Goal: Information Seeking & Learning: Learn about a topic

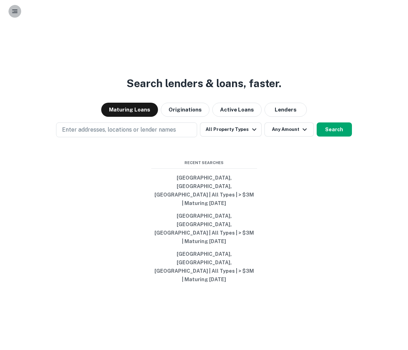
click at [14, 11] on rect "button" at bounding box center [15, 11] width 4 height 1
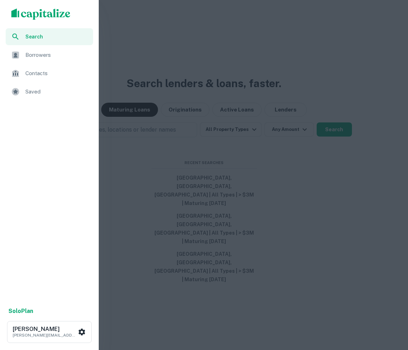
click at [40, 90] on span "Saved" at bounding box center [56, 91] width 63 height 8
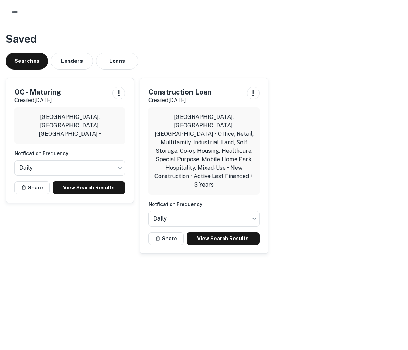
click at [95, 179] on div "OC - Maturing Created Sep 26th, 2025 Orange County, CA, USA • Notfication Frequ…" at bounding box center [70, 140] width 128 height 124
click at [98, 184] on link "View Search Results" at bounding box center [89, 187] width 73 height 13
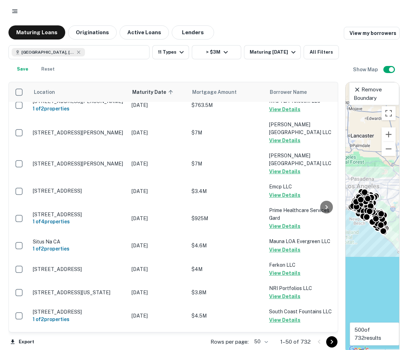
scroll to position [720, 0]
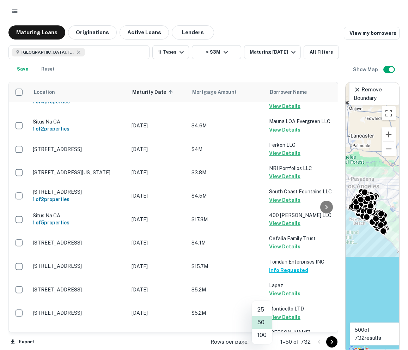
click at [263, 338] on body "Maturing Loans Originations Active Loans Lenders View my borrowers Orange Count…" at bounding box center [204, 175] width 408 height 350
click at [264, 335] on li "100" at bounding box center [262, 334] width 20 height 13
type input "***"
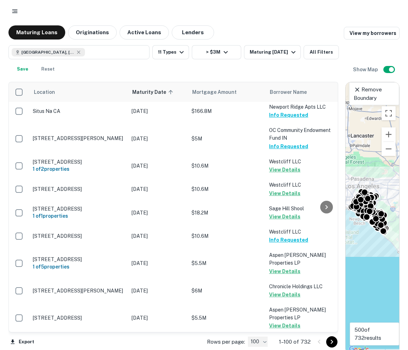
scroll to position [2347, 0]
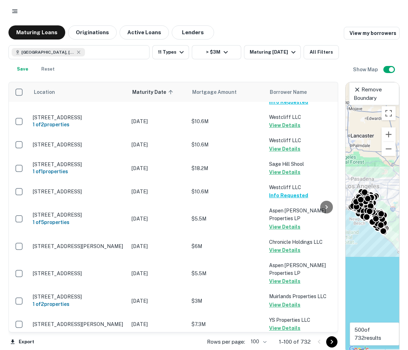
click at [332, 343] on icon "Go to next page" at bounding box center [331, 341] width 8 height 8
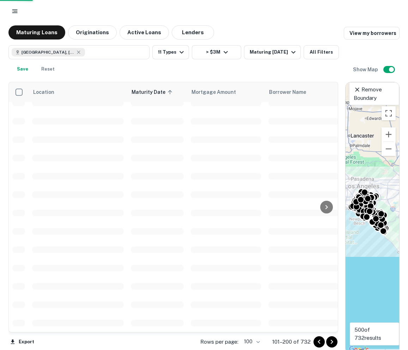
scroll to position [1603, 0]
click at [331, 343] on icon "Go to next page" at bounding box center [331, 341] width 8 height 8
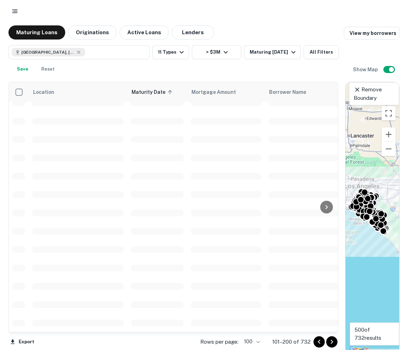
click at [331, 343] on icon "Go to next page" at bounding box center [331, 341] width 8 height 8
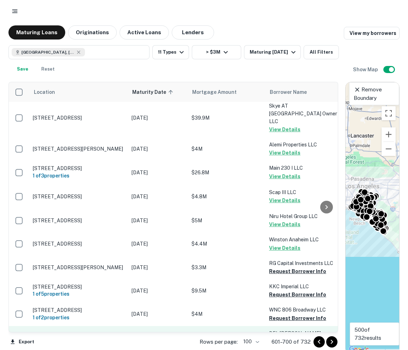
scroll to position [2307, 0]
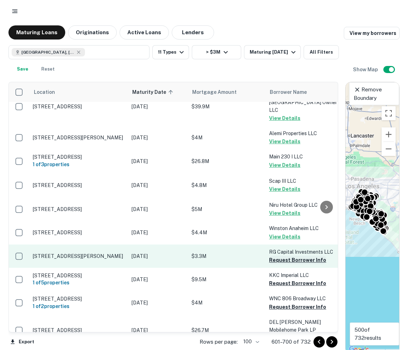
click at [281, 255] on button "Request Borrower Info" at bounding box center [297, 259] width 57 height 8
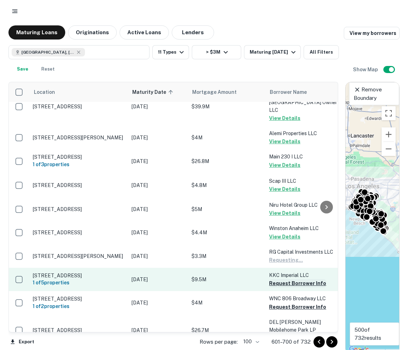
click at [277, 279] on button "Request Borrower Info" at bounding box center [297, 283] width 57 height 8
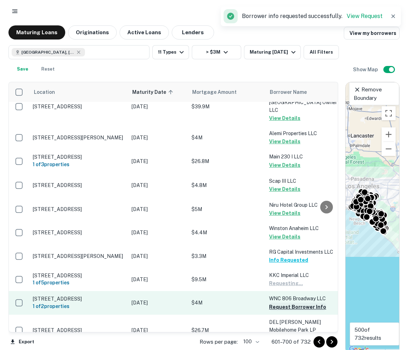
scroll to position [4, 0]
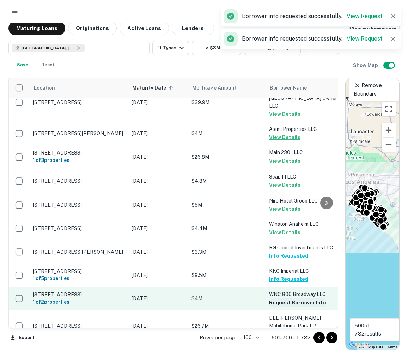
click at [276, 298] on button "Request Borrower Info" at bounding box center [297, 302] width 57 height 8
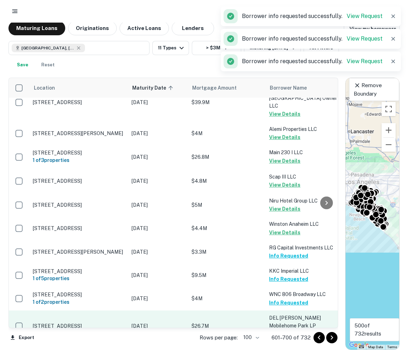
click at [279, 329] on button "Request Borrower Info" at bounding box center [297, 333] width 57 height 8
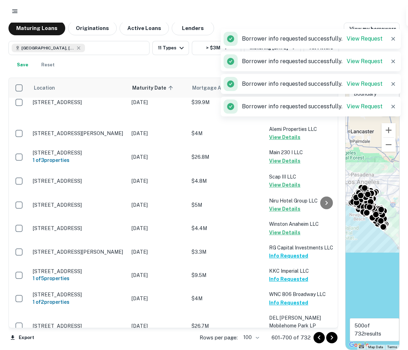
click at [334, 339] on icon "Go to next page" at bounding box center [331, 337] width 8 height 8
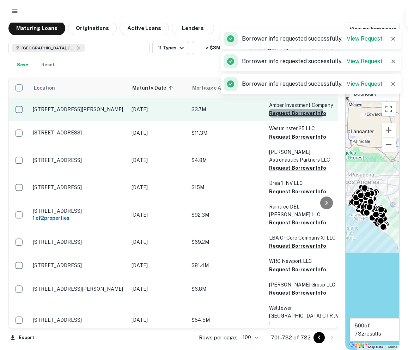
click at [292, 112] on button "Request Borrower Info" at bounding box center [297, 113] width 57 height 8
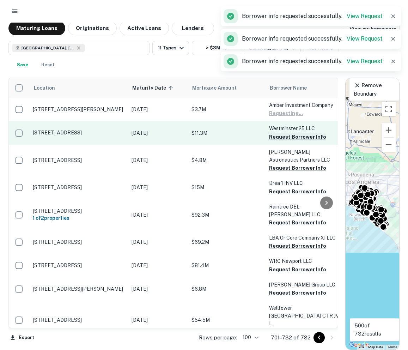
click at [289, 134] on button "Request Borrower Info" at bounding box center [297, 137] width 57 height 8
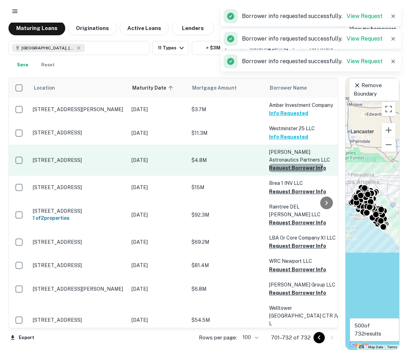
click at [281, 164] on button "Request Borrower Info" at bounding box center [297, 168] width 57 height 8
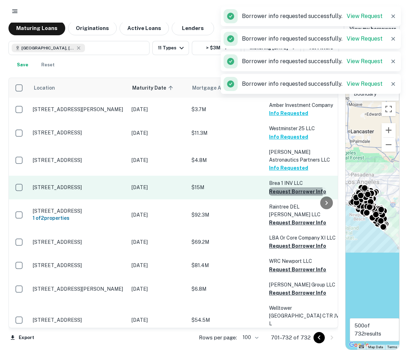
click at [274, 193] on button "Request Borrower Info" at bounding box center [297, 191] width 57 height 8
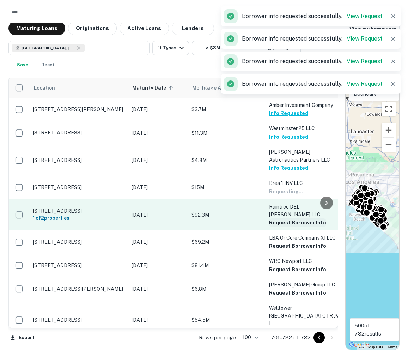
click at [275, 218] on button "Request Borrower Info" at bounding box center [297, 222] width 57 height 8
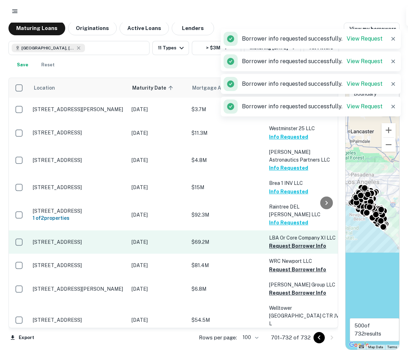
click at [275, 243] on button "Request Borrower Info" at bounding box center [297, 245] width 57 height 8
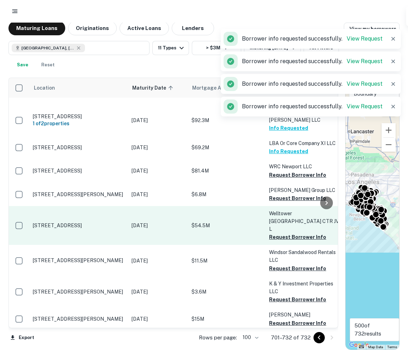
scroll to position [98, 0]
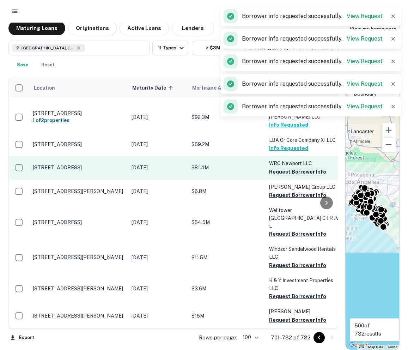
click at [281, 170] on button "Request Borrower Info" at bounding box center [297, 171] width 57 height 8
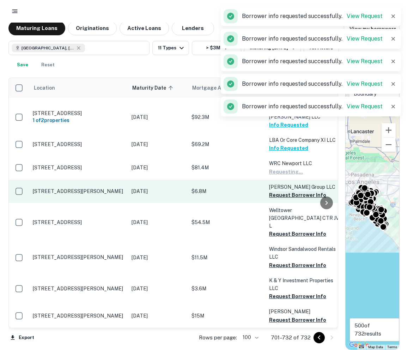
click at [280, 194] on button "Request Borrower Info" at bounding box center [297, 195] width 57 height 8
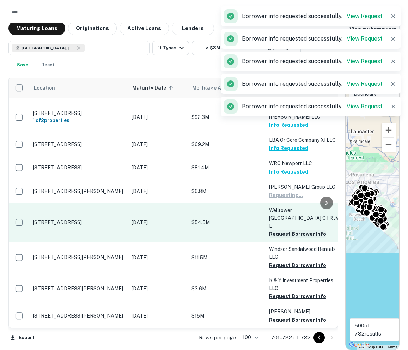
click at [276, 229] on button "Request Borrower Info" at bounding box center [297, 233] width 57 height 8
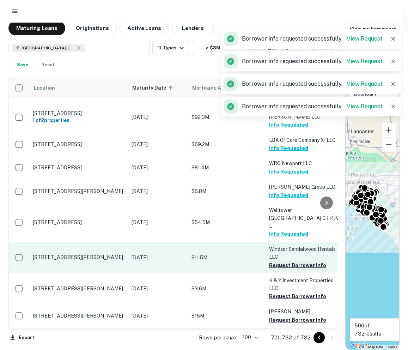
click at [274, 261] on button "Request Borrower Info" at bounding box center [297, 265] width 57 height 8
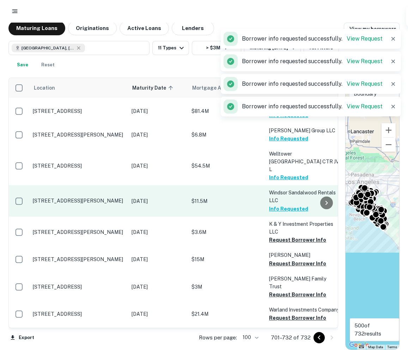
scroll to position [159, 0]
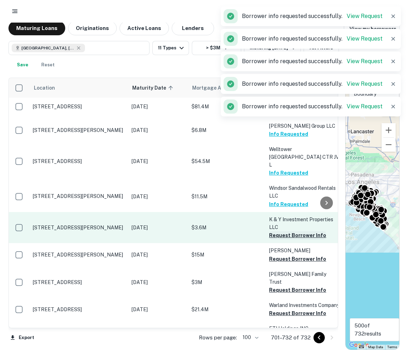
click at [273, 231] on button "Request Borrower Info" at bounding box center [297, 235] width 57 height 8
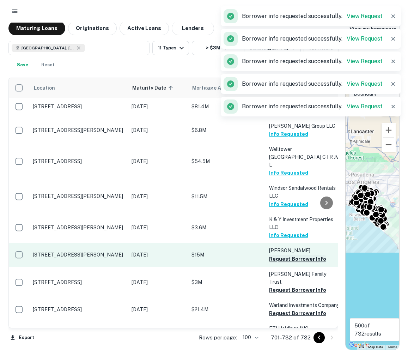
click at [276, 254] on button "Request Borrower Info" at bounding box center [297, 258] width 57 height 8
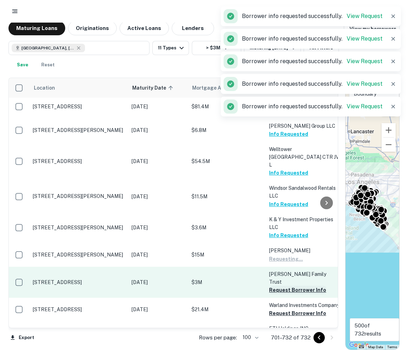
click at [278, 285] on button "Request Borrower Info" at bounding box center [297, 289] width 57 height 8
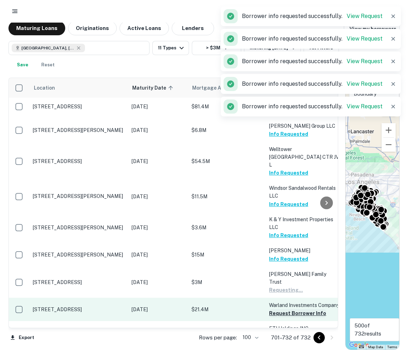
click at [279, 309] on button "Request Borrower Info" at bounding box center [297, 313] width 57 height 8
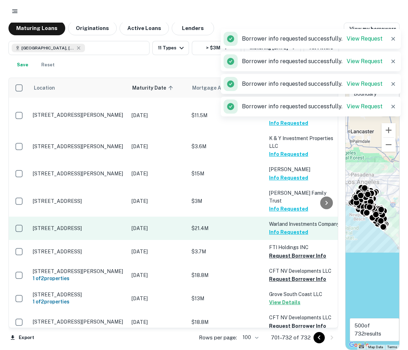
scroll to position [255, 0]
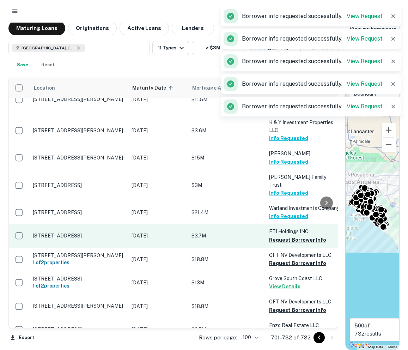
click at [277, 233] on td "FTI Holdings INC Request Borrower Info" at bounding box center [304, 235] width 78 height 23
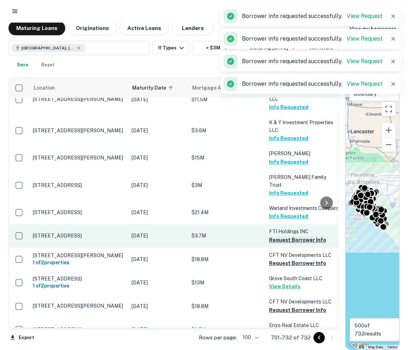
click at [277, 235] on button "Request Borrower Info" at bounding box center [297, 239] width 57 height 8
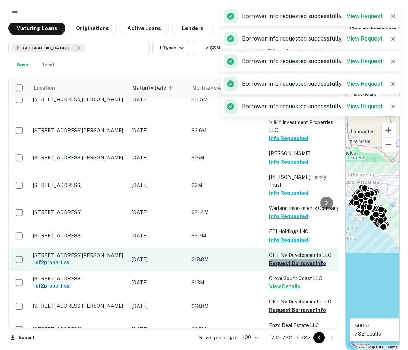
click at [279, 259] on button "Request Borrower Info" at bounding box center [297, 263] width 57 height 8
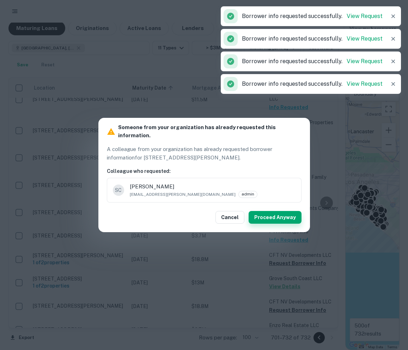
click at [279, 213] on button "Proceed Anyway" at bounding box center [274, 217] width 53 height 13
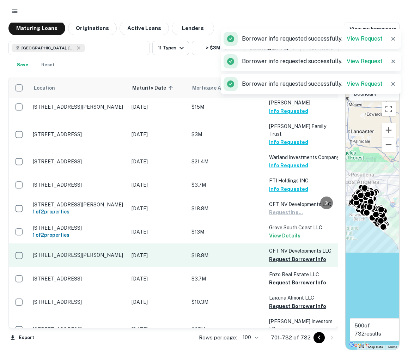
scroll to position [310, 0]
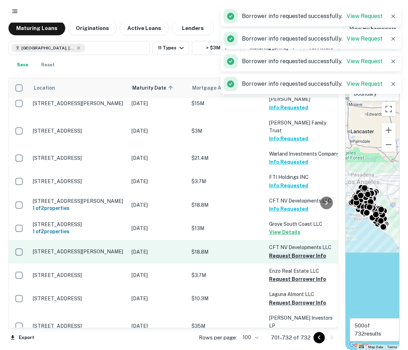
click at [281, 251] on button "Request Borrower Info" at bounding box center [297, 255] width 57 height 8
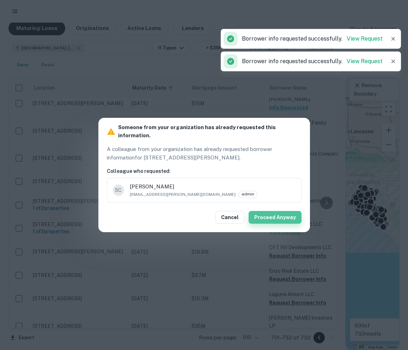
click at [282, 211] on button "Proceed Anyway" at bounding box center [274, 217] width 53 height 13
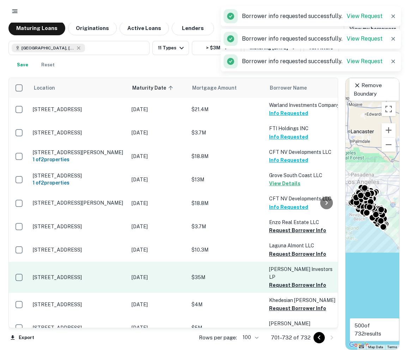
scroll to position [391, 0]
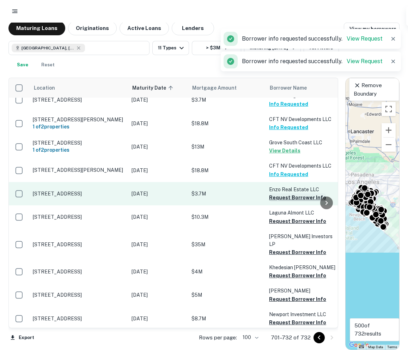
click at [278, 193] on button "Request Borrower Info" at bounding box center [297, 197] width 57 height 8
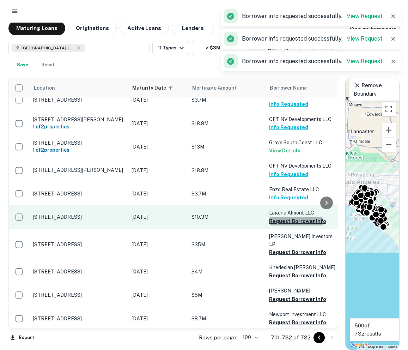
click at [278, 217] on button "Request Borrower Info" at bounding box center [297, 221] width 57 height 8
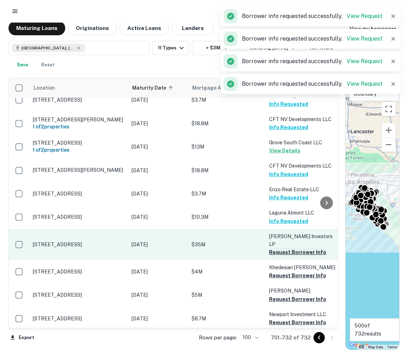
click at [283, 248] on button "Request Borrower Info" at bounding box center [297, 252] width 57 height 8
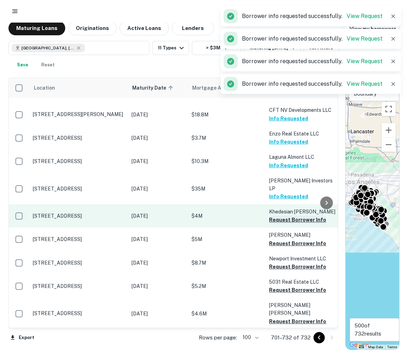
scroll to position [455, 0]
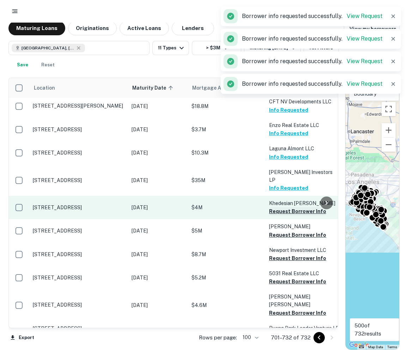
click at [278, 207] on button "Request Borrower Info" at bounding box center [297, 211] width 57 height 8
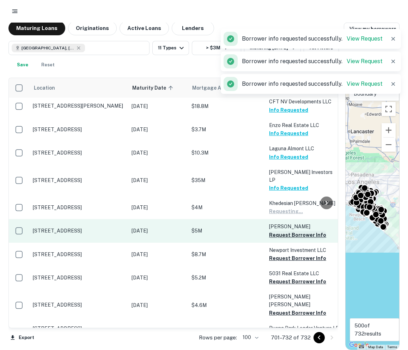
click at [277, 230] on button "Request Borrower Info" at bounding box center [297, 234] width 57 height 8
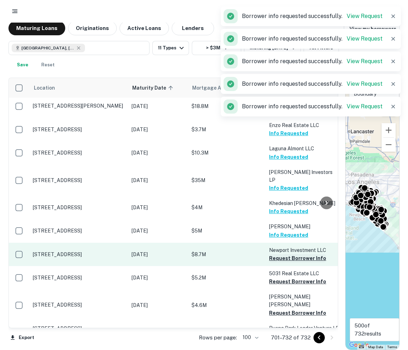
click at [278, 254] on button "Request Borrower Info" at bounding box center [297, 258] width 57 height 8
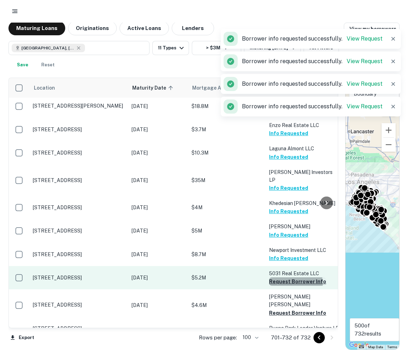
click at [277, 277] on button "Request Borrower Info" at bounding box center [297, 281] width 57 height 8
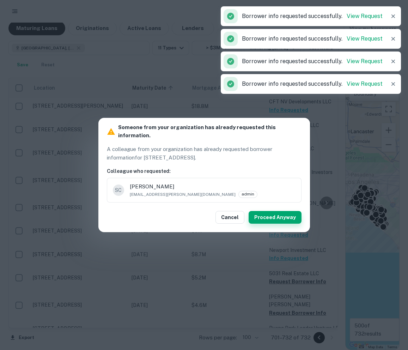
click at [277, 218] on button "Proceed Anyway" at bounding box center [274, 217] width 53 height 13
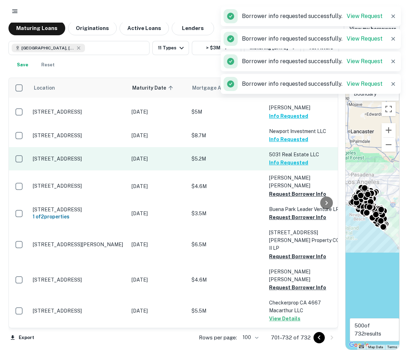
scroll to position [590, 0]
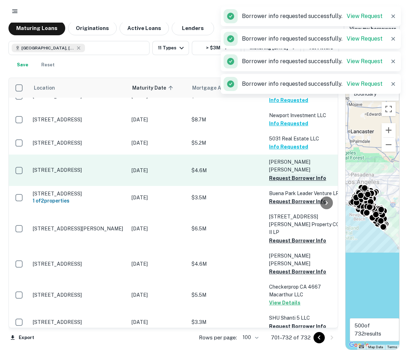
click at [279, 174] on button "Request Borrower Info" at bounding box center [297, 178] width 57 height 8
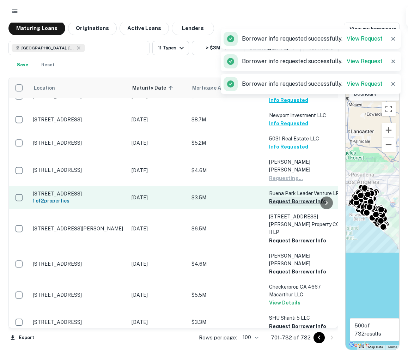
click at [281, 197] on button "Request Borrower Info" at bounding box center [297, 201] width 57 height 8
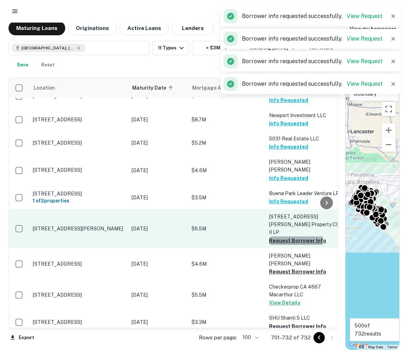
click at [277, 236] on button "Request Borrower Info" at bounding box center [297, 240] width 57 height 8
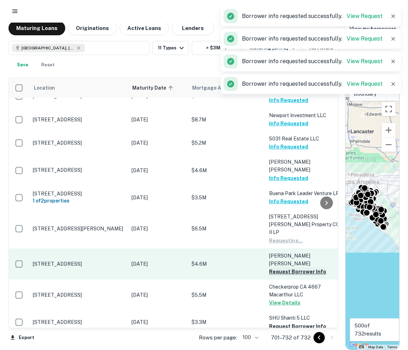
click at [277, 267] on button "Request Borrower Info" at bounding box center [297, 271] width 57 height 8
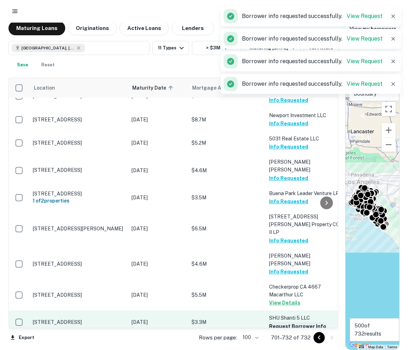
click at [282, 322] on button "Request Borrower Info" at bounding box center [297, 326] width 57 height 8
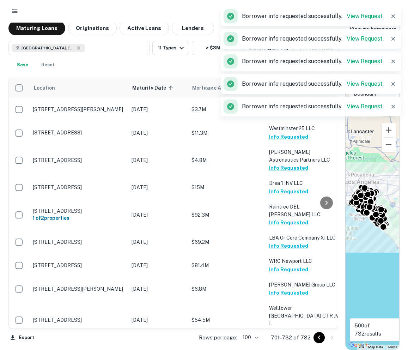
scroll to position [0, 0]
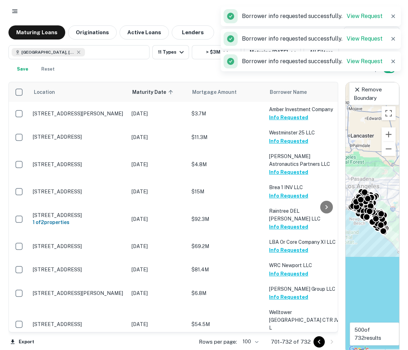
click at [17, 11] on rect "button" at bounding box center [15, 11] width 4 height 1
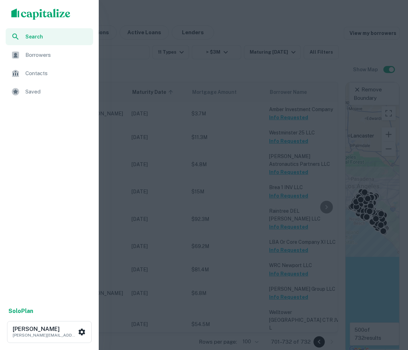
click at [32, 86] on div "Saved" at bounding box center [49, 91] width 87 height 17
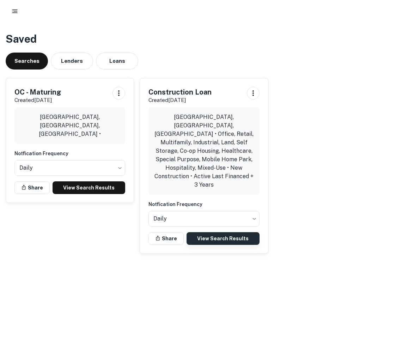
click at [232, 232] on link "View Search Results" at bounding box center [222, 238] width 73 height 13
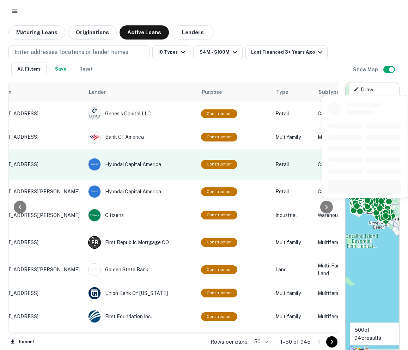
scroll to position [0, 398]
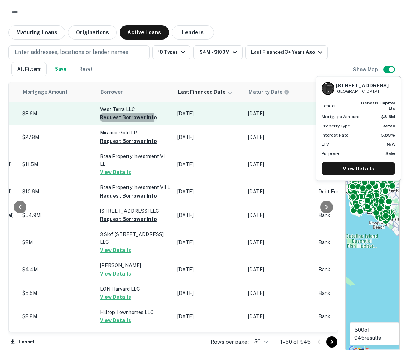
click at [113, 119] on button "Request Borrower Info" at bounding box center [128, 117] width 57 height 8
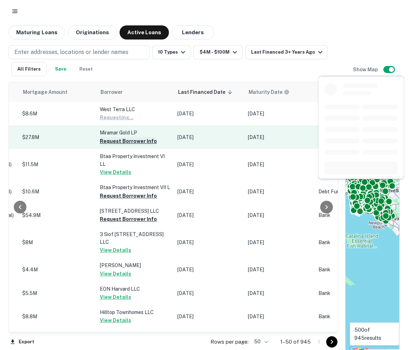
click at [112, 144] on button "Request Borrower Info" at bounding box center [128, 141] width 57 height 8
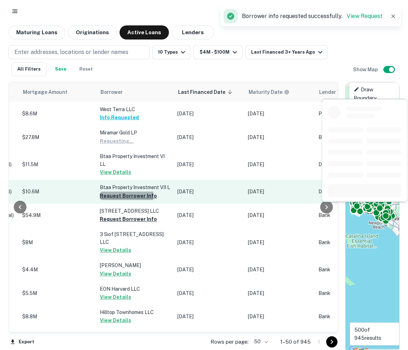
click at [106, 196] on button "Request Borrower Info" at bounding box center [128, 195] width 57 height 8
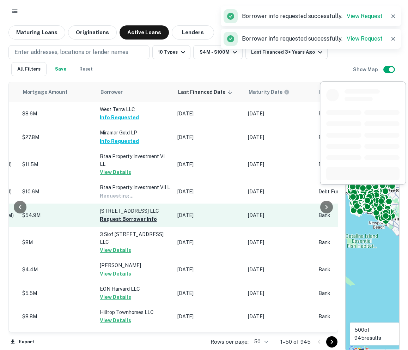
click at [105, 218] on button "Request Borrower Info" at bounding box center [128, 219] width 57 height 8
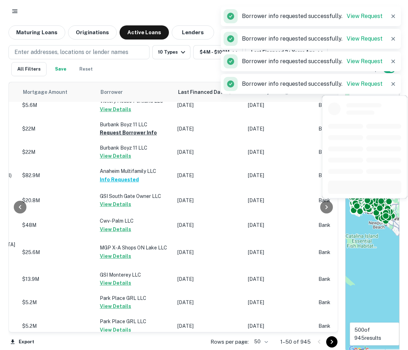
scroll to position [482, 398]
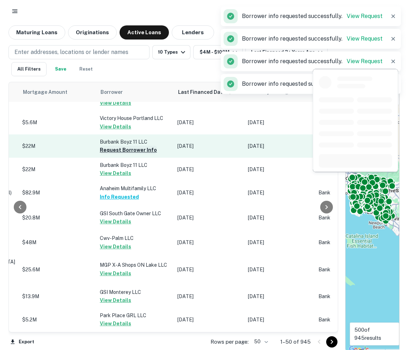
click at [101, 146] on button "Request Borrower Info" at bounding box center [128, 150] width 57 height 8
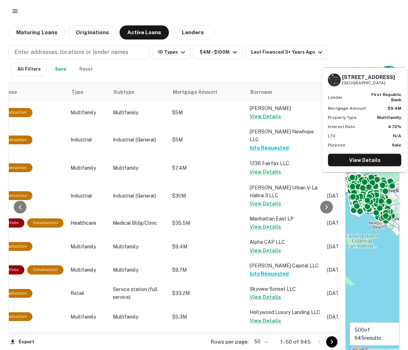
scroll to position [4, 0]
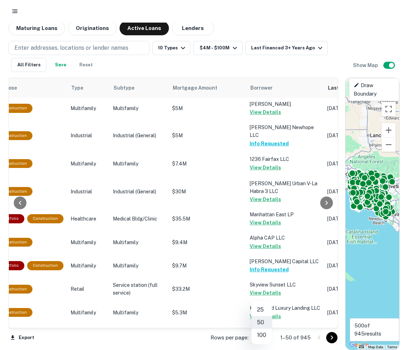
click at [261, 336] on body "Maturing Loans Originations Active Loans Lenders Enter addresses, locations or …" at bounding box center [204, 171] width 408 height 350
click at [261, 338] on li "100" at bounding box center [261, 334] width 20 height 13
type input "***"
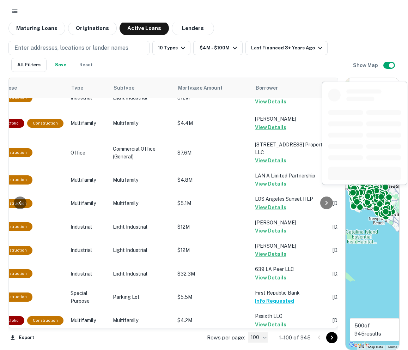
scroll to position [2268, 248]
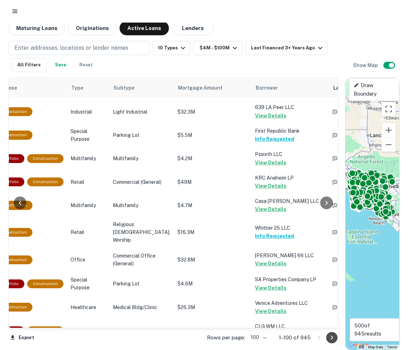
click at [330, 337] on icon "Go to next page" at bounding box center [331, 337] width 8 height 8
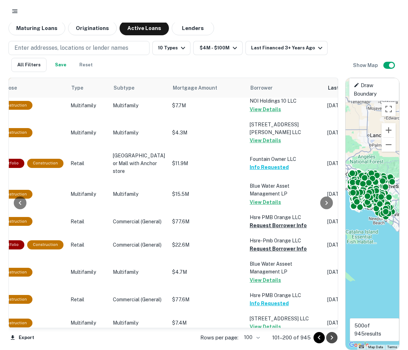
click at [330, 338] on icon "Go to next page" at bounding box center [331, 337] width 8 height 8
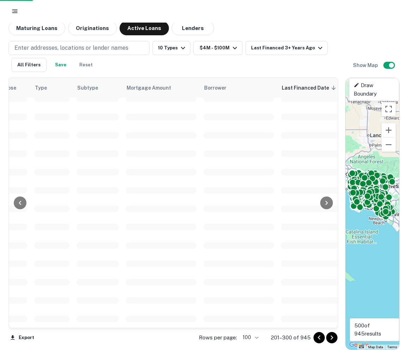
scroll to position [1603, 248]
click at [318, 335] on icon "Go to previous page" at bounding box center [319, 337] width 8 height 8
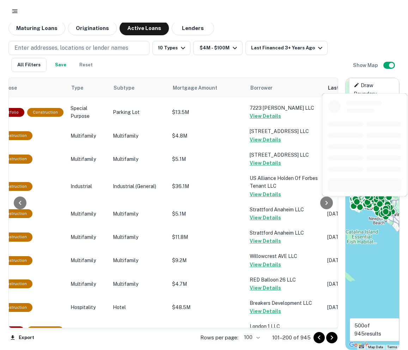
scroll to position [2264, 248]
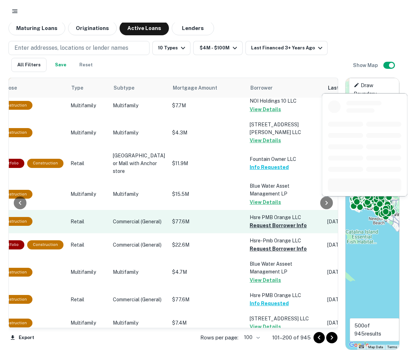
click at [250, 221] on button "Request Borrower Info" at bounding box center [278, 225] width 57 height 8
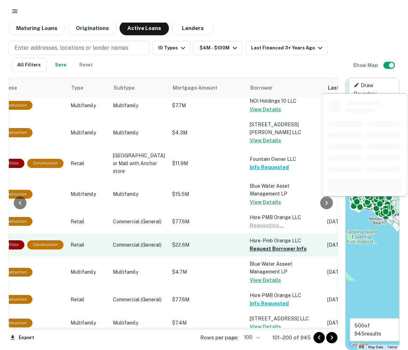
click at [250, 244] on button "Request Borrower Info" at bounding box center [278, 248] width 57 height 8
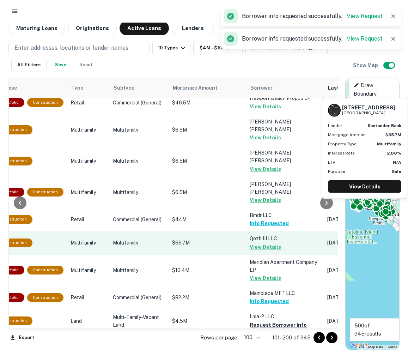
scroll to position [1017, 248]
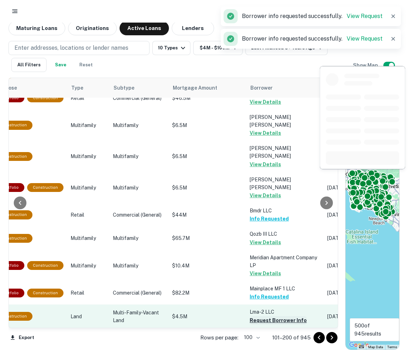
click at [250, 316] on button "Request Borrower Info" at bounding box center [278, 320] width 57 height 8
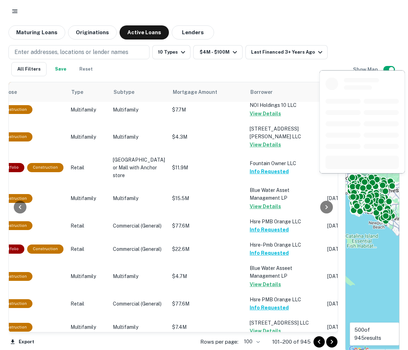
scroll to position [4, 0]
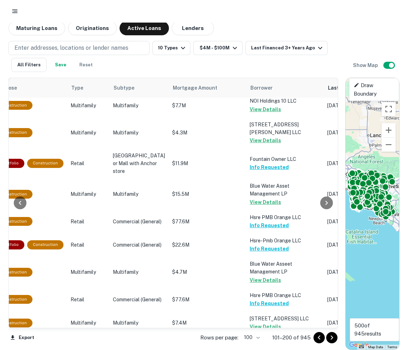
click at [333, 335] on icon "Go to next page" at bounding box center [331, 337] width 8 height 8
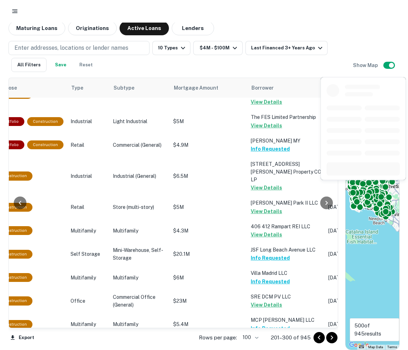
scroll to position [250, 248]
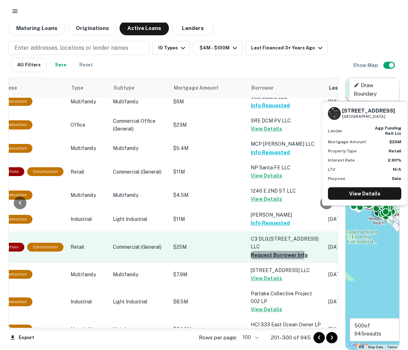
click at [252, 251] on button "Request Borrower Info" at bounding box center [279, 255] width 57 height 8
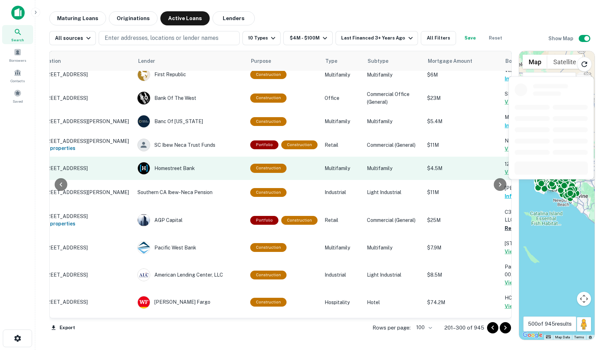
scroll to position [250, 0]
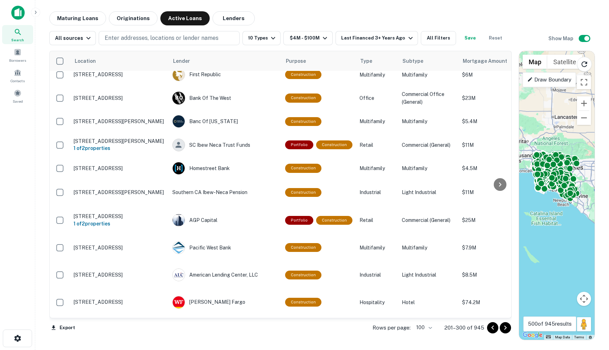
click at [18, 15] on img at bounding box center [17, 13] width 13 height 14
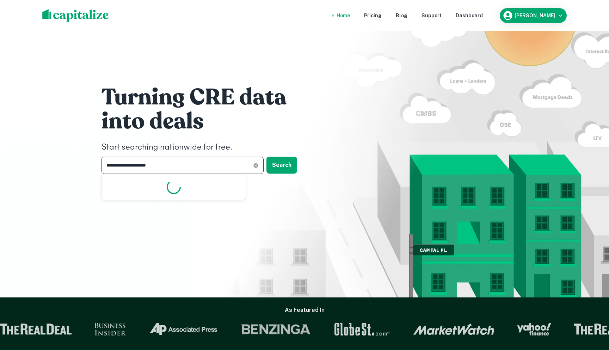
click at [149, 166] on input "**********" at bounding box center [177, 164] width 152 height 17
type input "**********"
click at [288, 163] on button "Search" at bounding box center [281, 164] width 31 height 17
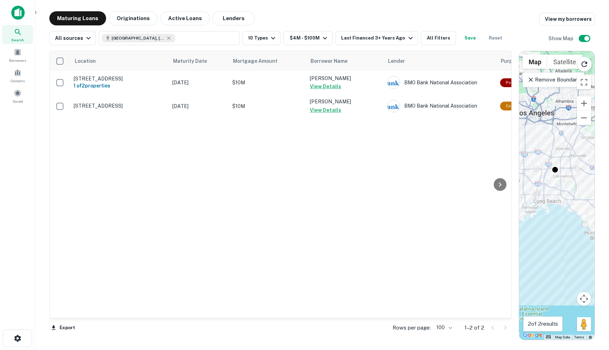
click at [19, 15] on img at bounding box center [17, 13] width 13 height 14
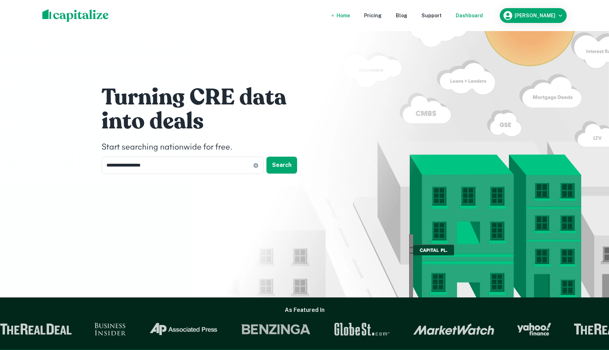
click at [407, 18] on div "Dashboard" at bounding box center [469, 16] width 27 height 8
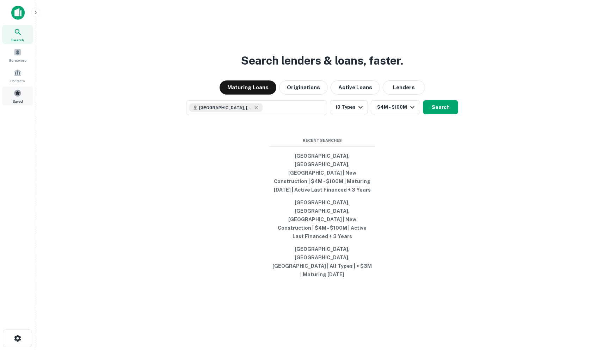
click at [13, 101] on span "Saved" at bounding box center [18, 101] width 10 height 6
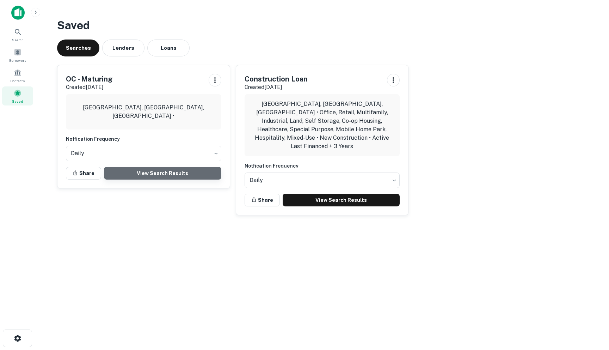
click at [151, 173] on link "View Search Results" at bounding box center [162, 173] width 117 height 13
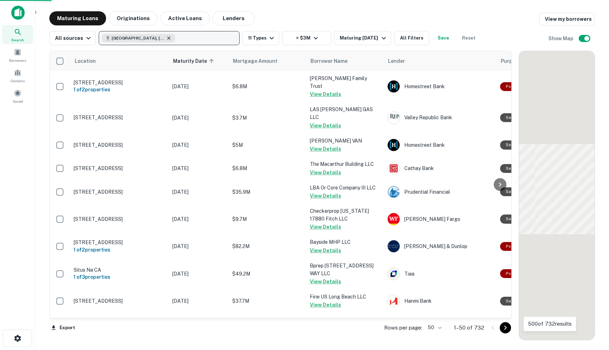
click at [166, 36] on icon "button" at bounding box center [169, 38] width 6 height 6
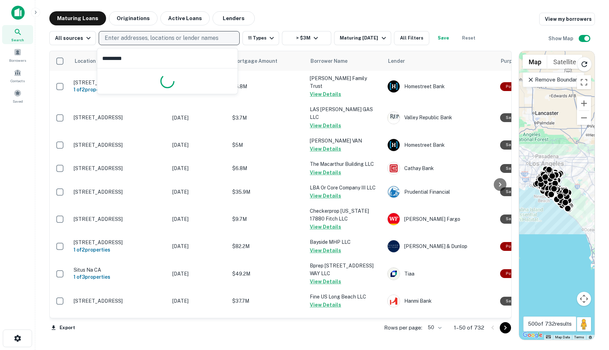
type input "**********"
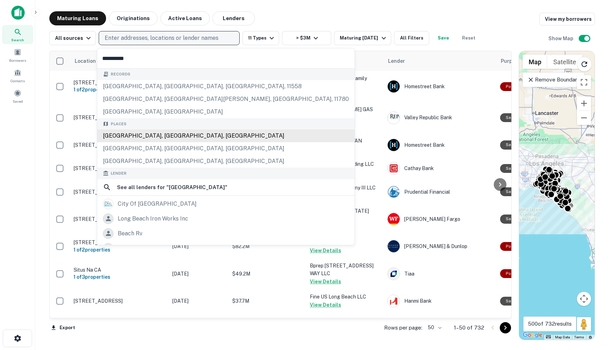
click at [137, 136] on div "[GEOGRAPHIC_DATA], [GEOGRAPHIC_DATA], [GEOGRAPHIC_DATA]" at bounding box center [225, 135] width 257 height 13
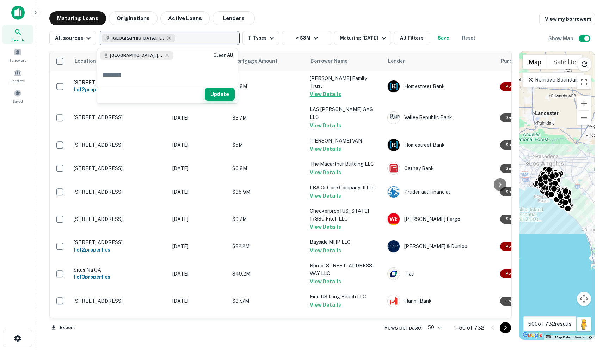
click at [228, 97] on button "Update" at bounding box center [220, 94] width 30 height 13
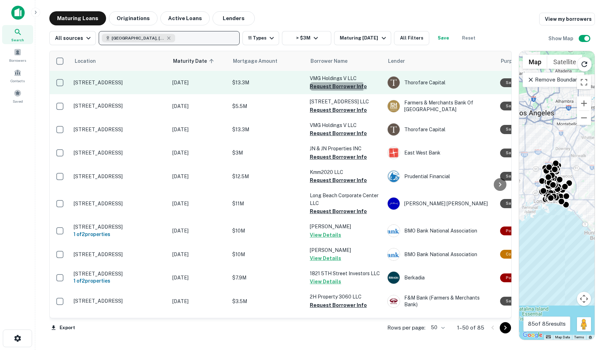
click at [324, 88] on button "Request Borrower Info" at bounding box center [338, 86] width 57 height 8
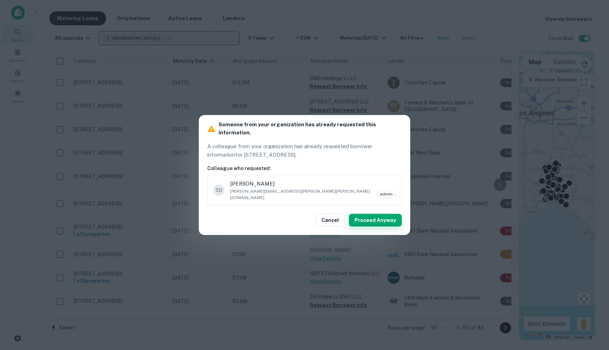
click at [367, 216] on button "Proceed Anyway" at bounding box center [375, 220] width 53 height 13
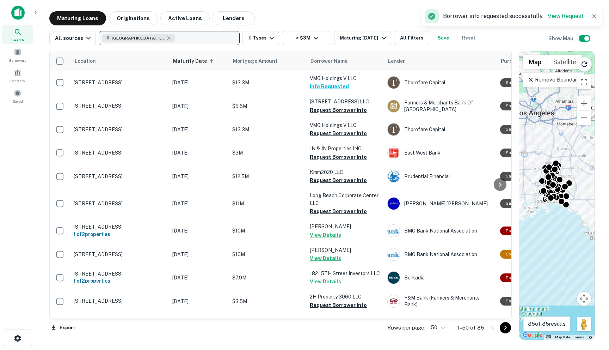
click at [436, 38] on button "Save" at bounding box center [443, 38] width 23 height 14
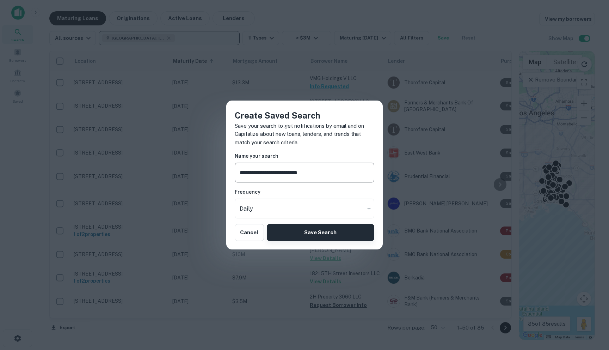
type input "**********"
click at [297, 226] on button "Save Search" at bounding box center [320, 232] width 107 height 17
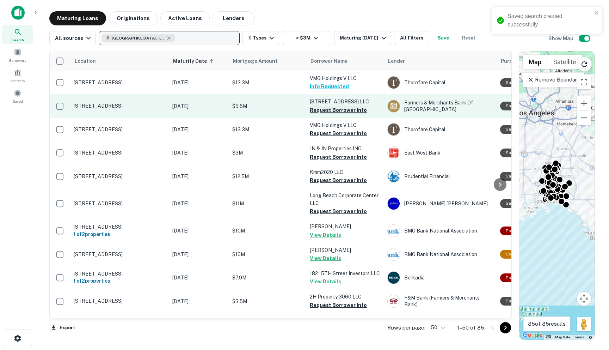
click at [330, 109] on button "Request Borrower Info" at bounding box center [338, 110] width 57 height 8
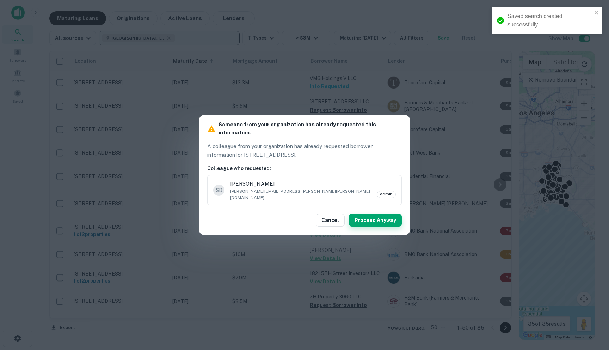
click at [376, 214] on button "Proceed Anyway" at bounding box center [375, 220] width 53 height 13
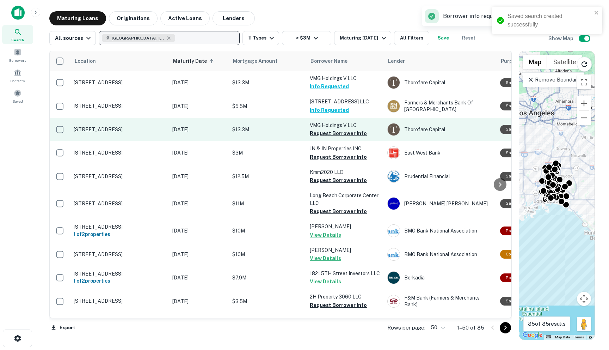
click at [329, 138] on td "VMG Holdings V LLC Request Borrower Info" at bounding box center [345, 129] width 78 height 23
click at [326, 135] on button "Request Borrower Info" at bounding box center [338, 133] width 57 height 8
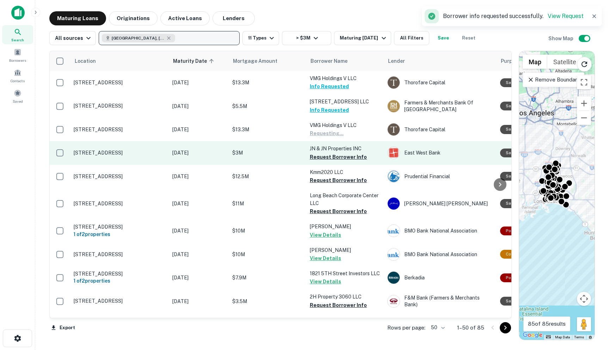
click at [325, 161] on td "JN & JN Properties INC Request Borrower Info" at bounding box center [345, 152] width 78 height 23
click at [318, 156] on button "Request Borrower Info" at bounding box center [338, 157] width 57 height 8
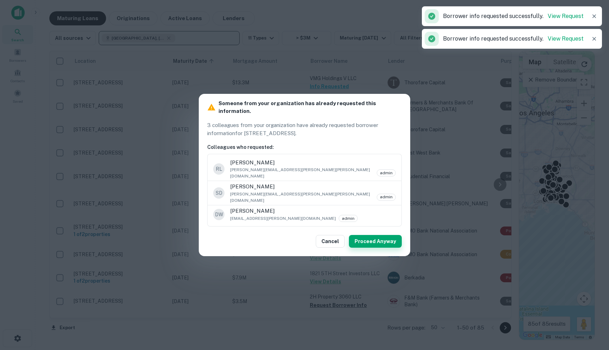
click at [376, 237] on button "Proceed Anyway" at bounding box center [375, 241] width 53 height 13
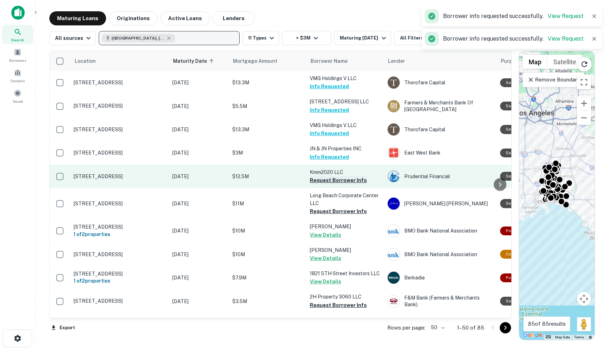
click at [327, 180] on button "Request Borrower Info" at bounding box center [338, 180] width 57 height 8
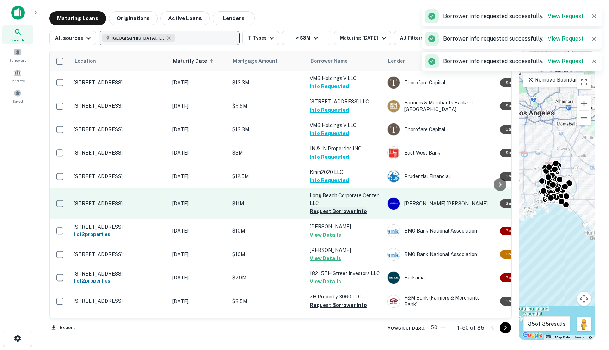
click at [322, 210] on button "Request Borrower Info" at bounding box center [338, 211] width 57 height 8
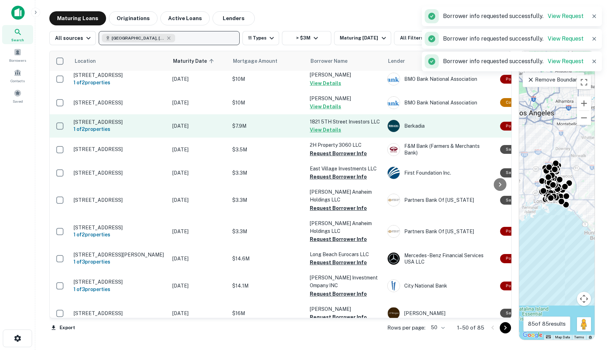
scroll to position [168, 0]
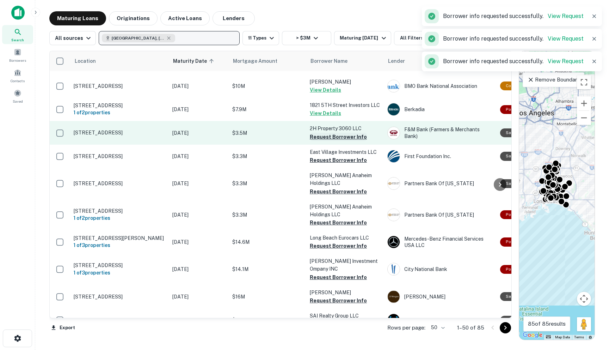
click at [315, 138] on button "Request Borrower Info" at bounding box center [338, 137] width 57 height 8
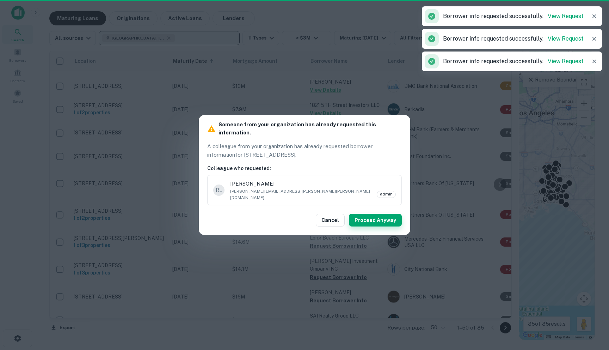
click at [377, 215] on button "Proceed Anyway" at bounding box center [375, 220] width 53 height 13
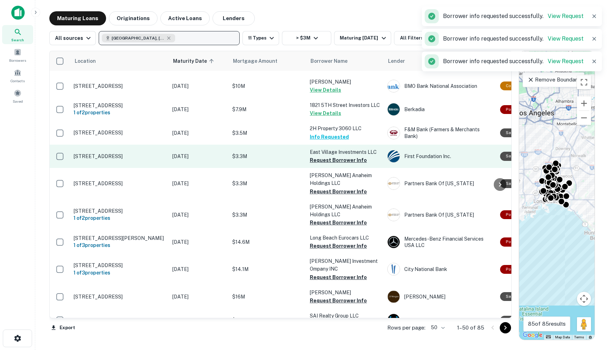
click at [326, 165] on td "East Village Investments LLC Request Borrower Info" at bounding box center [345, 155] width 78 height 23
click at [324, 160] on button "Request Borrower Info" at bounding box center [338, 160] width 57 height 8
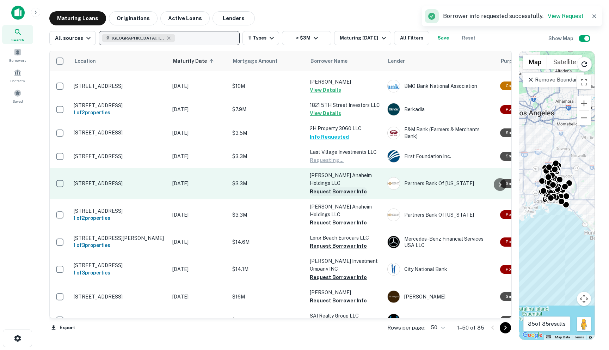
click at [326, 187] on button "Request Borrower Info" at bounding box center [338, 191] width 57 height 8
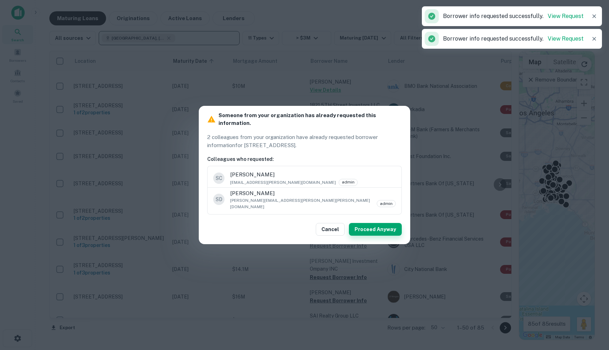
click at [372, 223] on button "Proceed Anyway" at bounding box center [375, 229] width 53 height 13
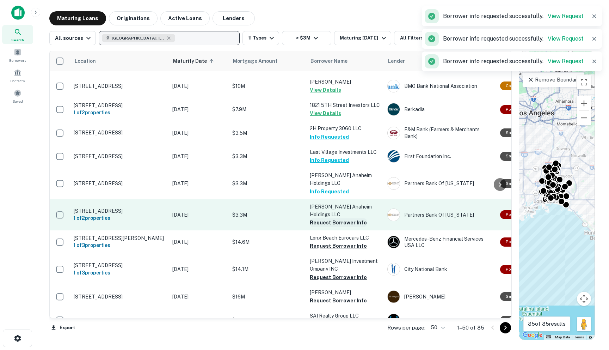
click at [330, 218] on button "Request Borrower Info" at bounding box center [338, 222] width 57 height 8
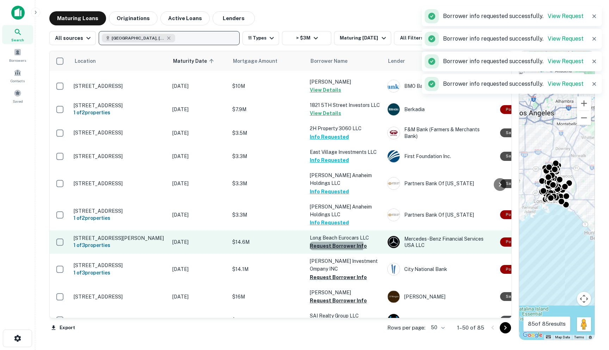
click at [328, 241] on button "Request Borrower Info" at bounding box center [338, 245] width 57 height 8
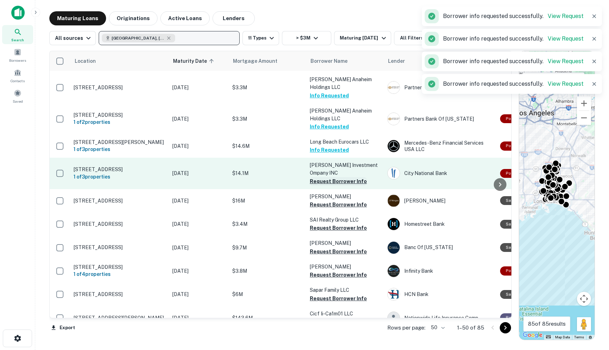
scroll to position [269, 0]
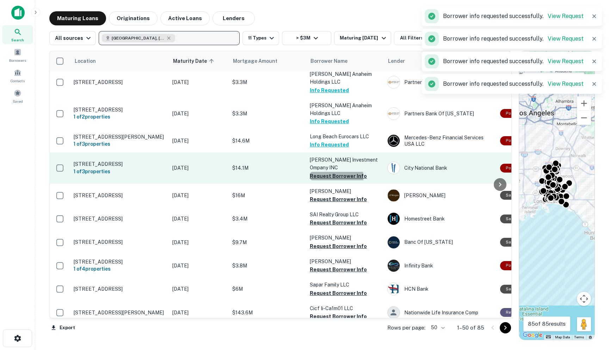
click at [318, 172] on button "Request Borrower Info" at bounding box center [338, 176] width 57 height 8
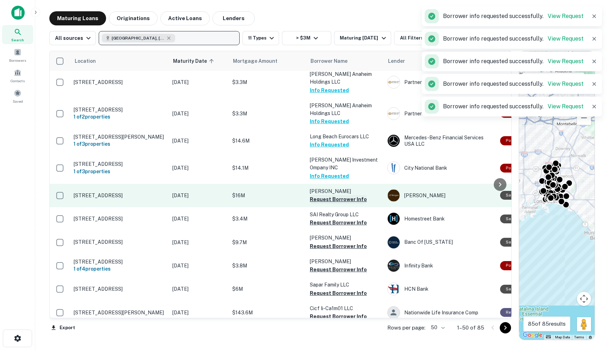
click at [318, 195] on button "Request Borrower Info" at bounding box center [338, 199] width 57 height 8
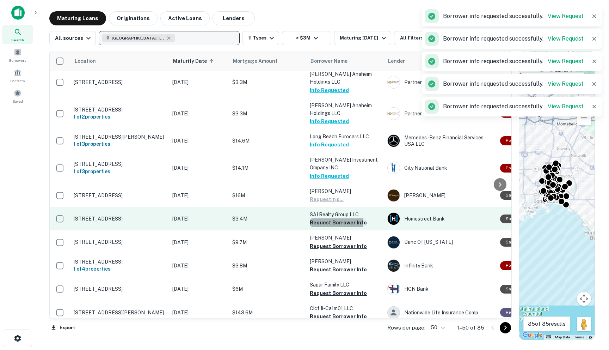
click at [320, 218] on button "Request Borrower Info" at bounding box center [338, 222] width 57 height 8
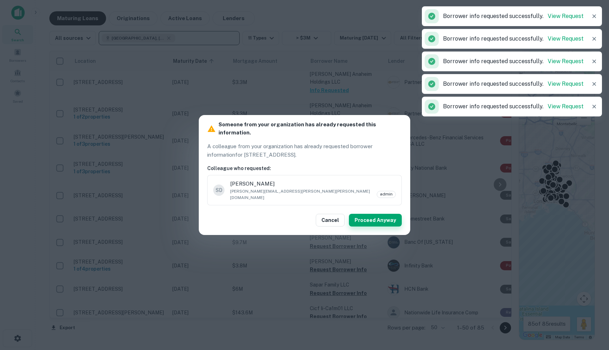
click at [367, 217] on button "Proceed Anyway" at bounding box center [375, 220] width 53 height 13
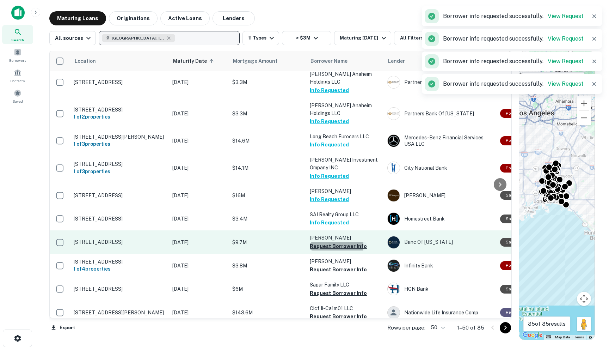
click at [323, 242] on button "Request Borrower Info" at bounding box center [338, 246] width 57 height 8
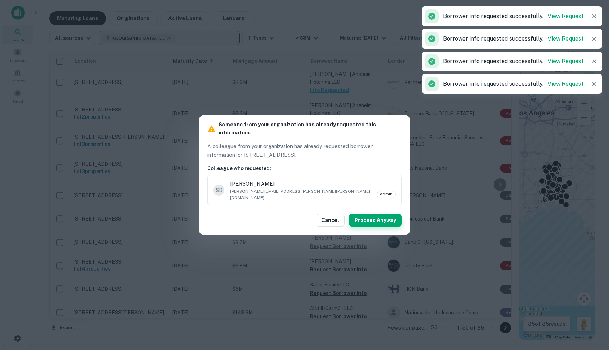
click at [369, 217] on button "Proceed Anyway" at bounding box center [375, 220] width 53 height 13
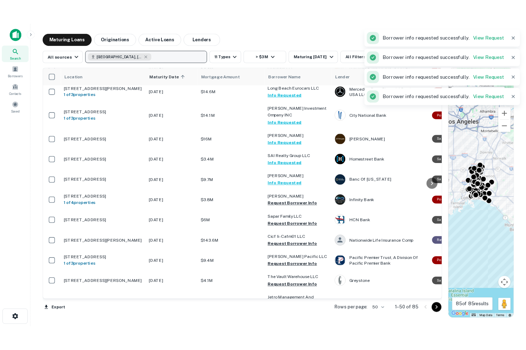
scroll to position [354, 0]
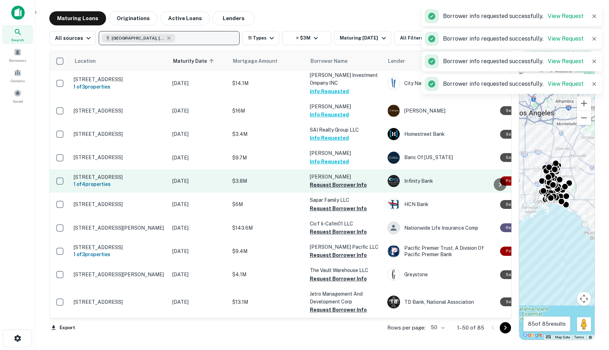
click at [314, 180] on button "Request Borrower Info" at bounding box center [338, 184] width 57 height 8
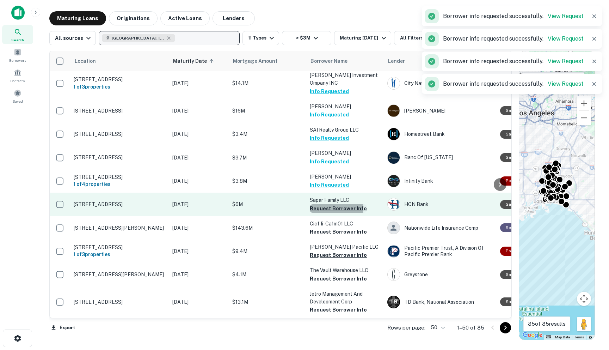
click at [318, 204] on button "Request Borrower Info" at bounding box center [338, 208] width 57 height 8
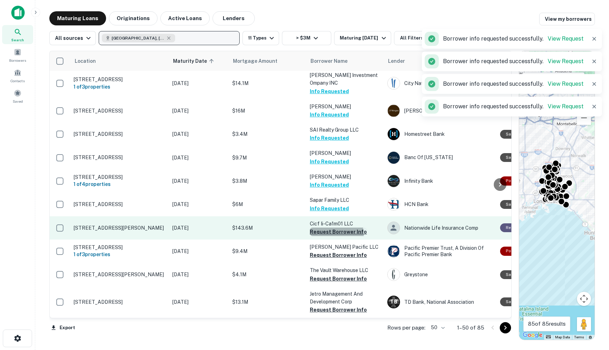
click at [325, 228] on button "Request Borrower Info" at bounding box center [338, 231] width 57 height 8
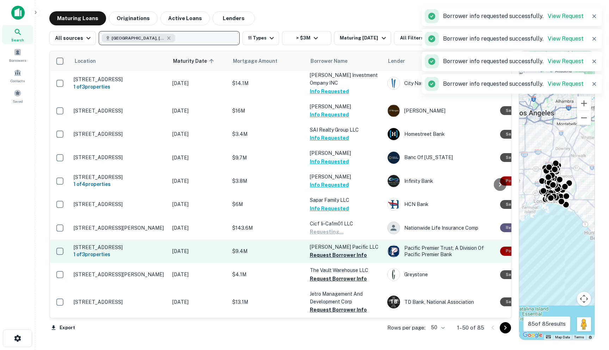
click at [326, 252] on button "Request Borrower Info" at bounding box center [338, 255] width 57 height 8
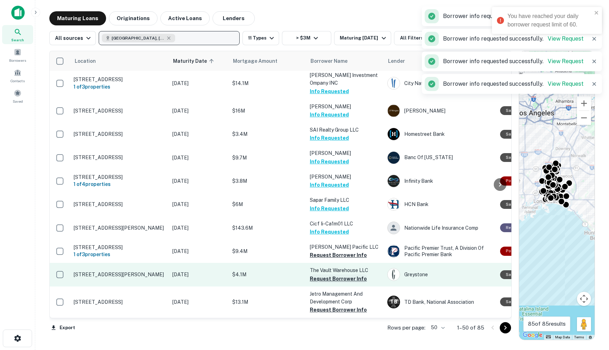
click at [324, 274] on button "Request Borrower Info" at bounding box center [338, 278] width 57 height 8
